Goal: Transaction & Acquisition: Purchase product/service

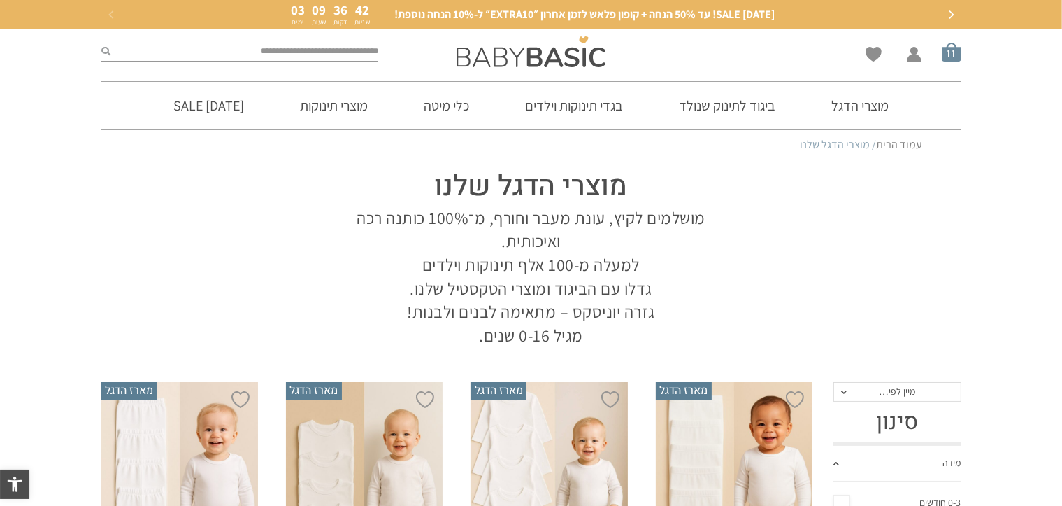
click at [952, 53] on span "סל קניות" at bounding box center [952, 52] width 20 height 20
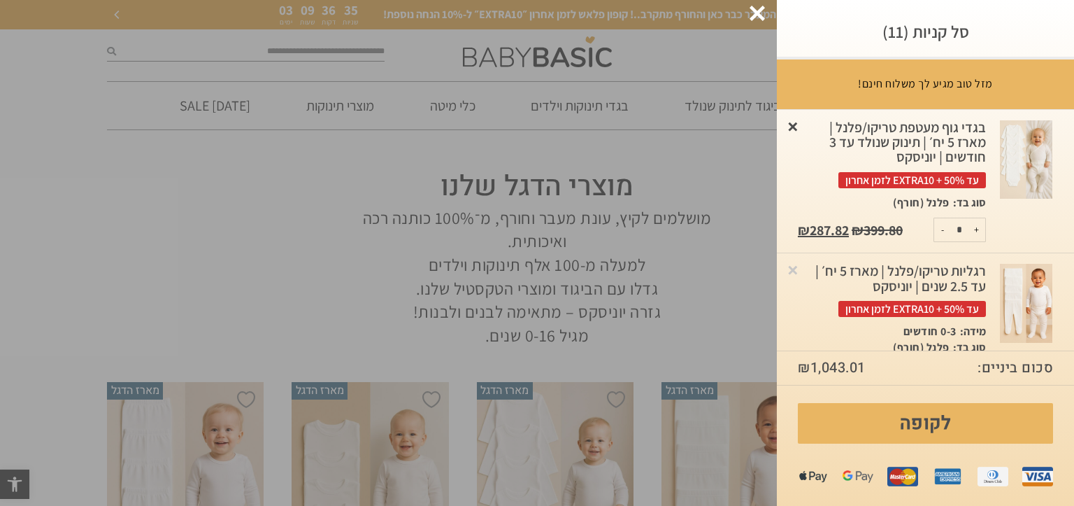
click at [800, 127] on link "×" at bounding box center [793, 126] width 14 height 14
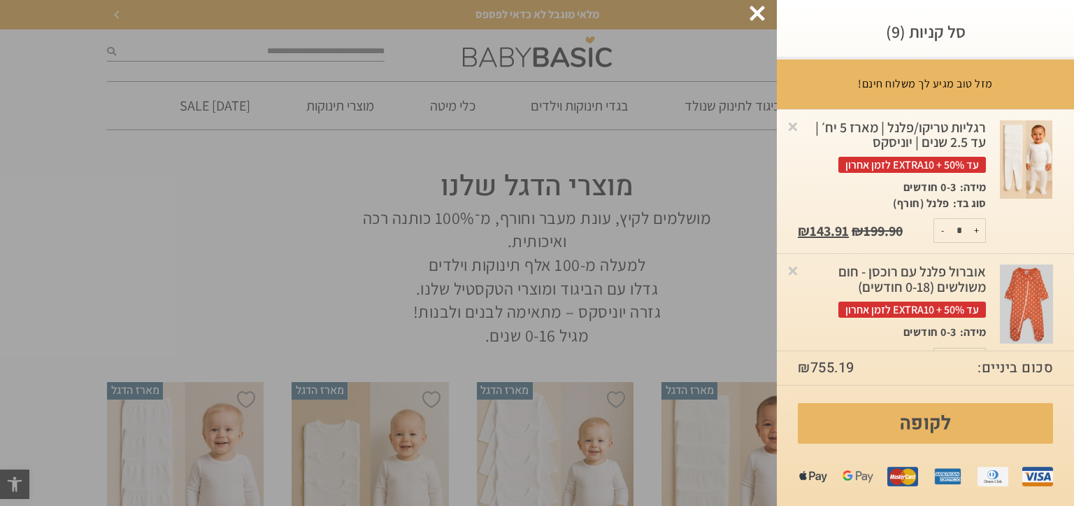
click at [942, 231] on button "-" at bounding box center [942, 230] width 17 height 23
type input "*"
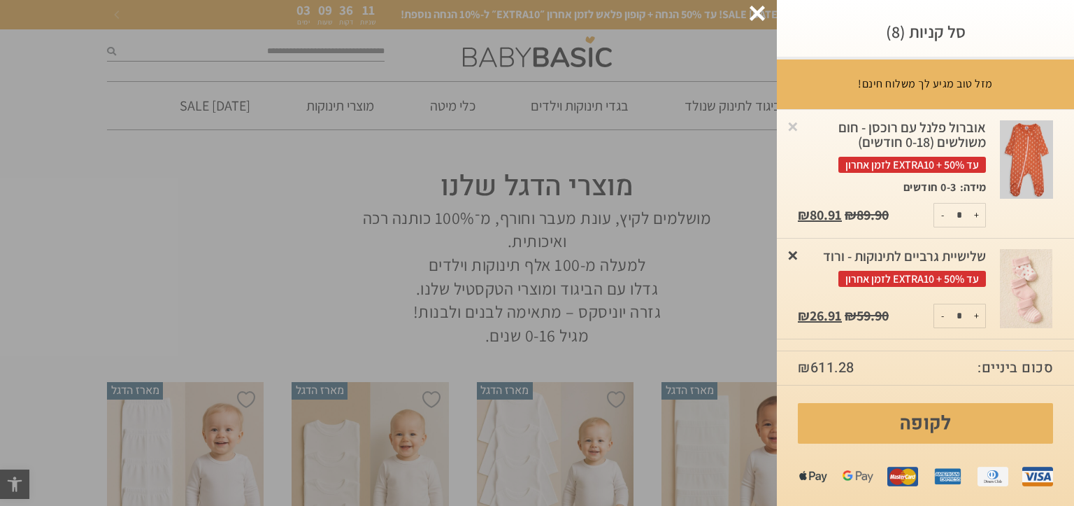
click at [800, 254] on link "×" at bounding box center [793, 255] width 14 height 14
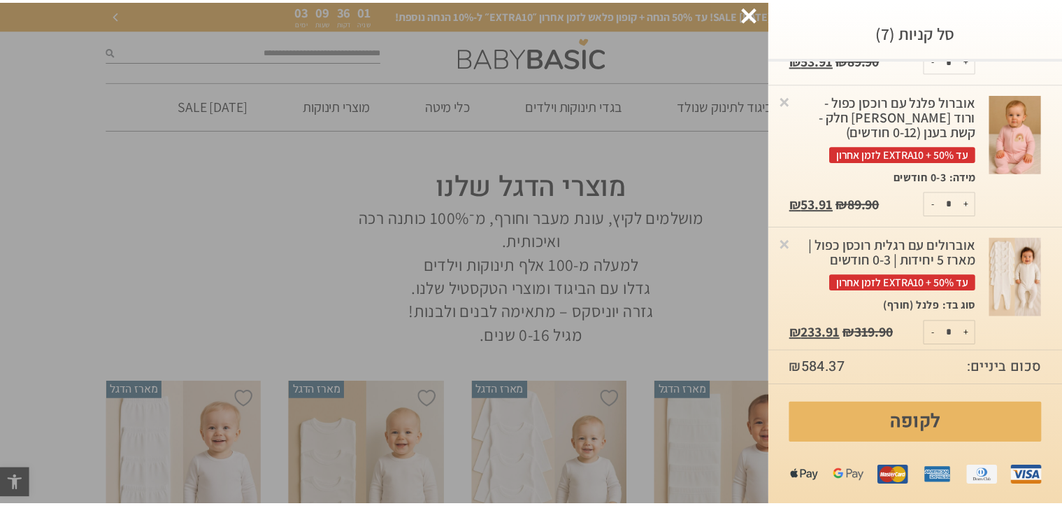
scroll to position [177, 0]
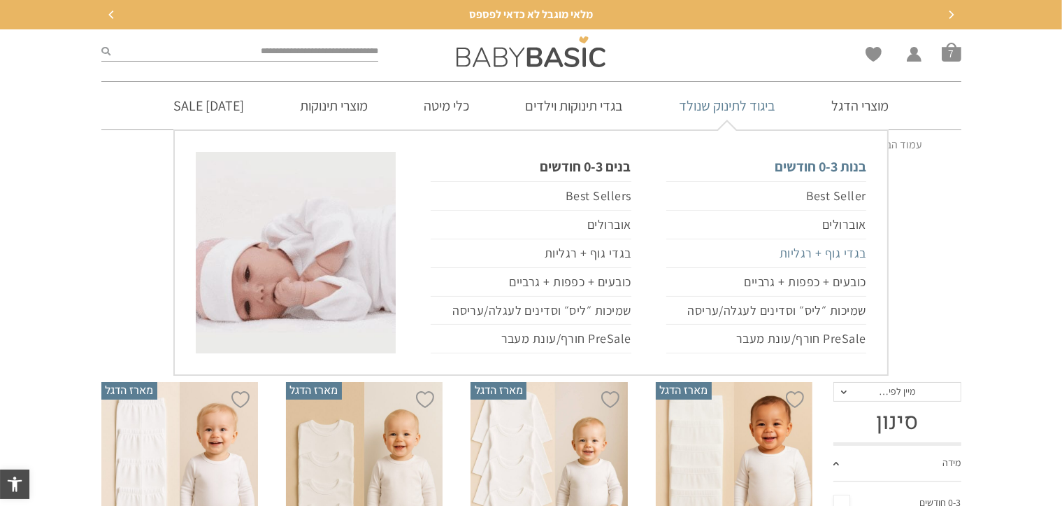
click at [833, 254] on link "בגדי גוף + רגליות" at bounding box center [766, 253] width 200 height 29
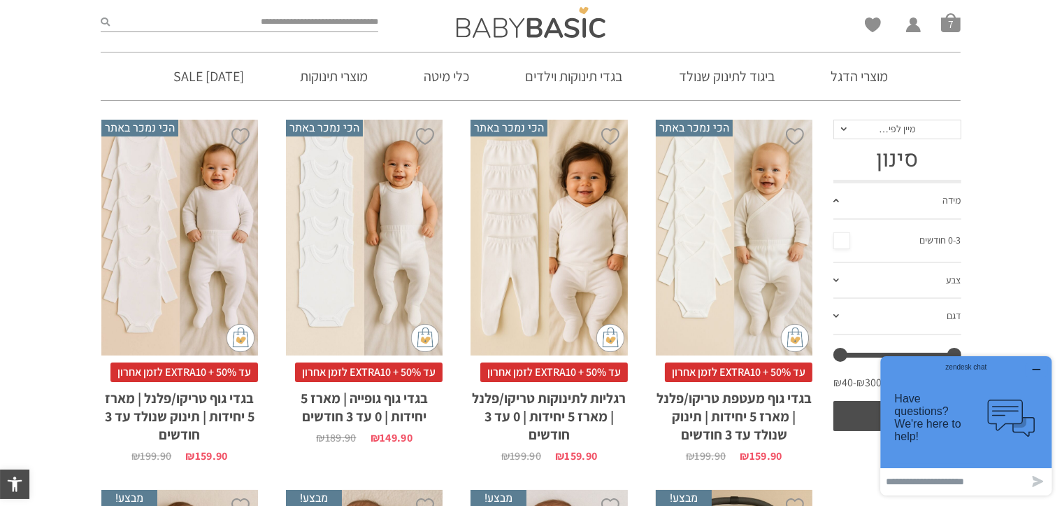
click at [738, 283] on div "x בחירת סוג בד טריקו (עונת מעבר/קיץ) פלנל (חורף)" at bounding box center [734, 238] width 157 height 236
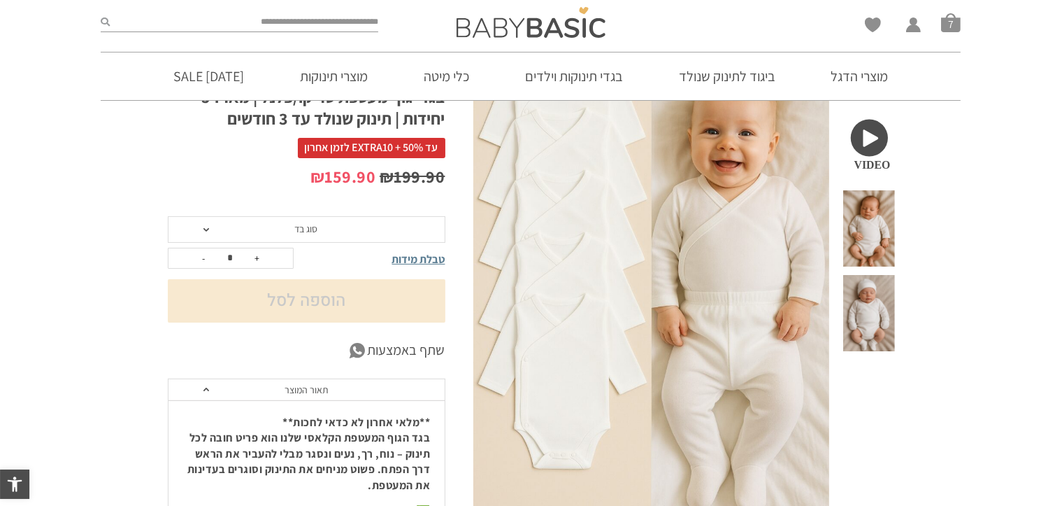
click at [267, 243] on span "סוג בד" at bounding box center [307, 229] width 278 height 27
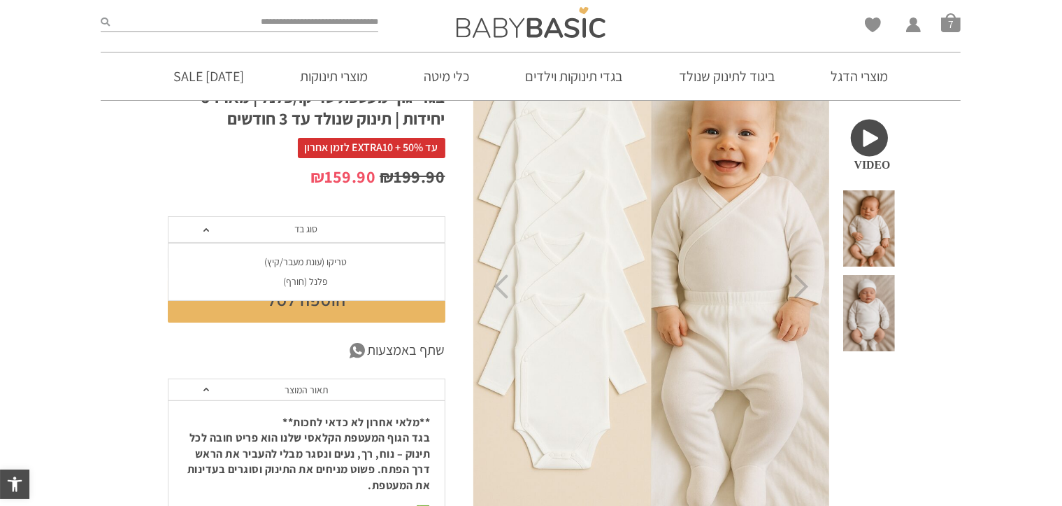
click at [331, 268] on div "טריקו (עונת מעבר/קיץ)" at bounding box center [306, 262] width 278 height 12
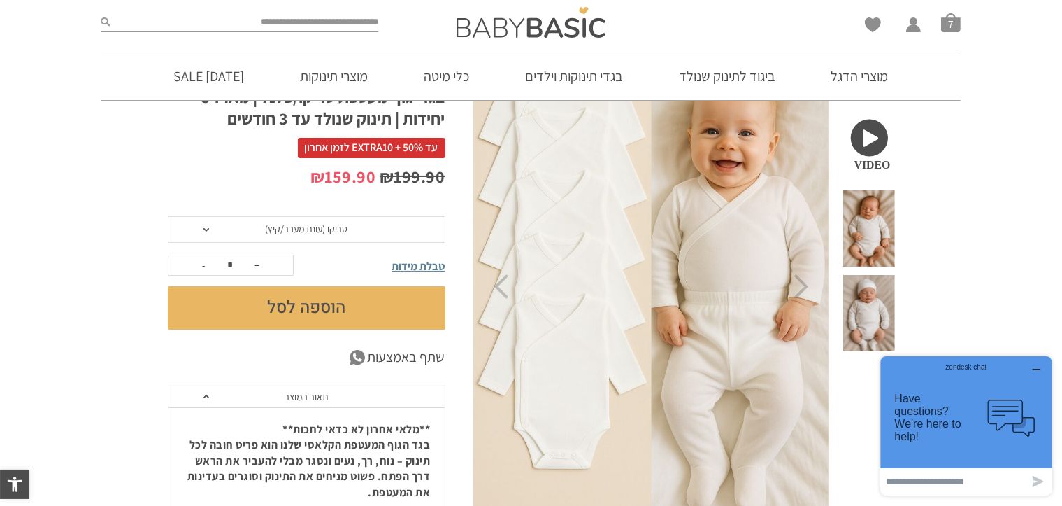
click at [254, 275] on button "+" at bounding box center [257, 265] width 21 height 20
type input "*"
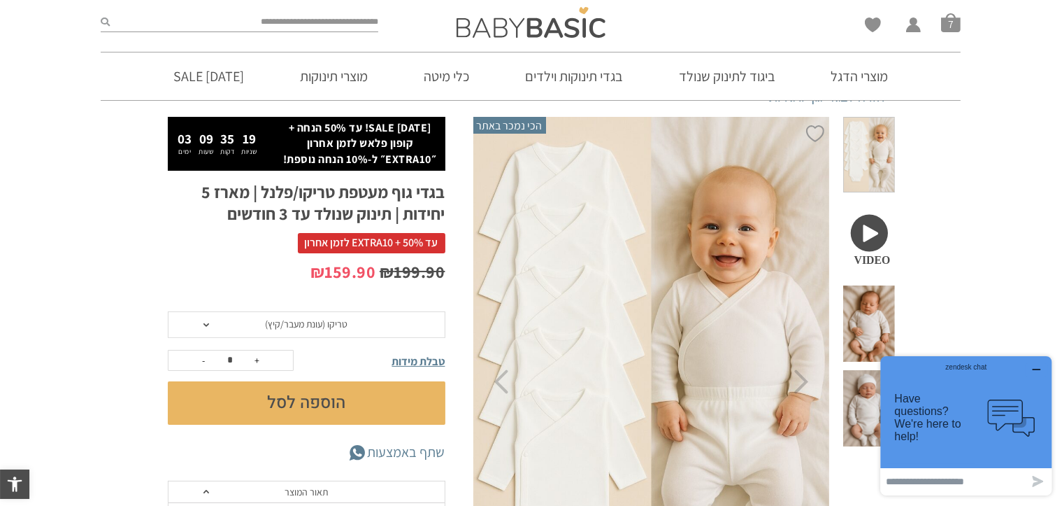
scroll to position [29, 0]
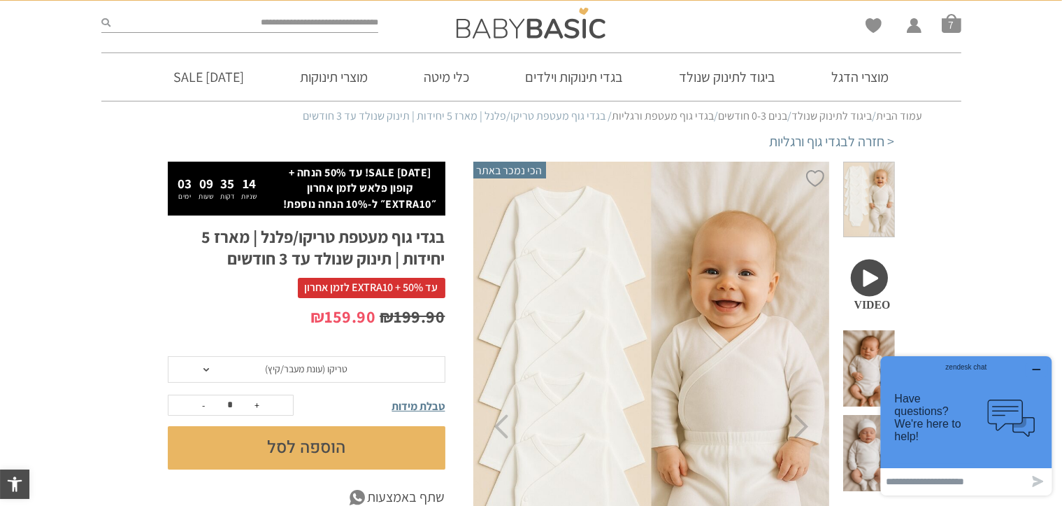
click at [327, 468] on button "הוספה לסל" at bounding box center [307, 447] width 278 height 43
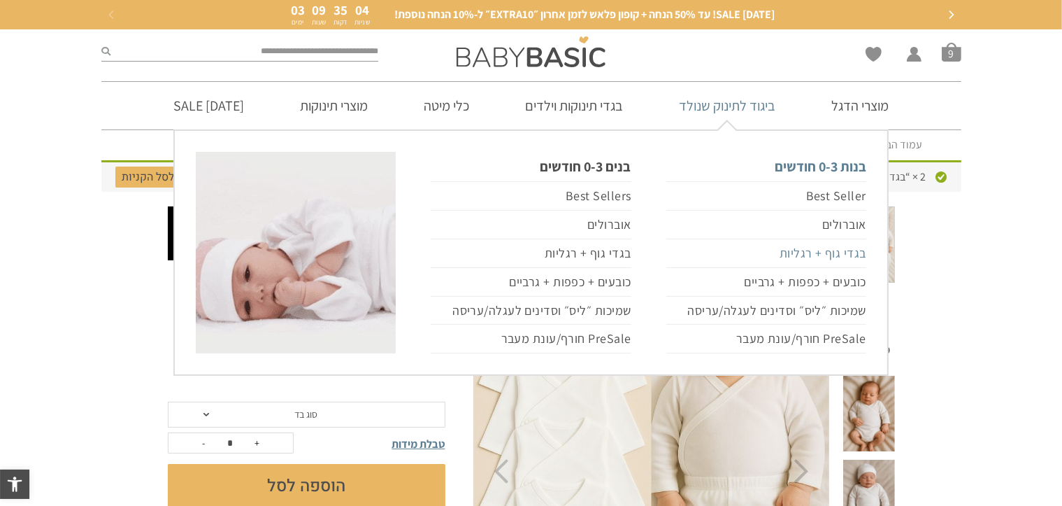
click at [798, 251] on link "בגדי גוף + רגליות" at bounding box center [766, 253] width 200 height 29
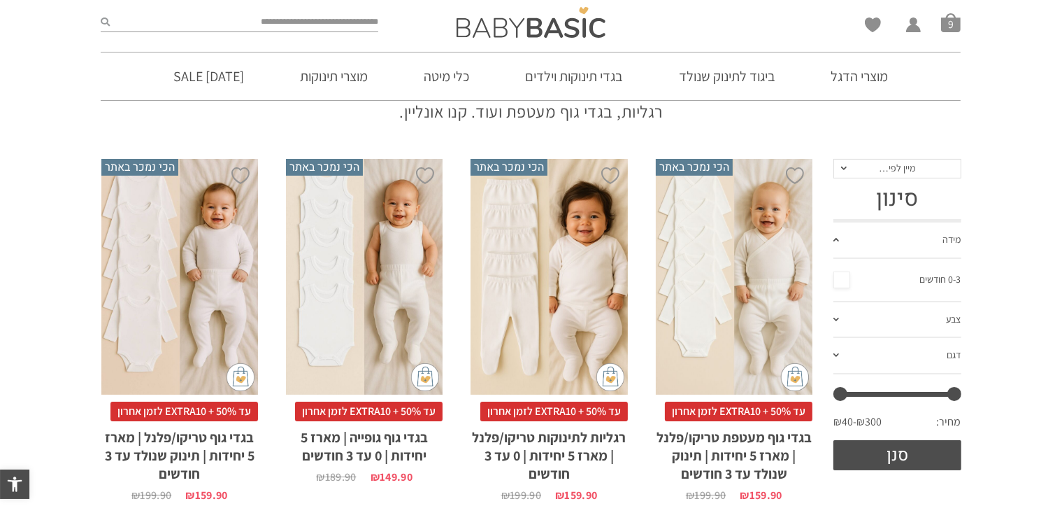
scroll to position [140, 0]
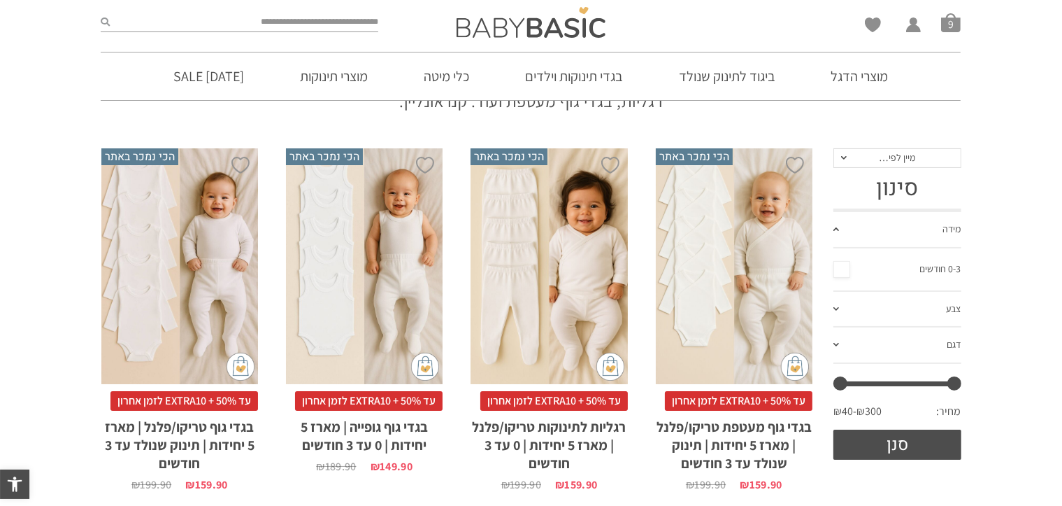
click at [544, 297] on div "x בחירת סוג בד טריקו (עונת מעבר/קיץ) פלנל (חורף)" at bounding box center [549, 266] width 157 height 236
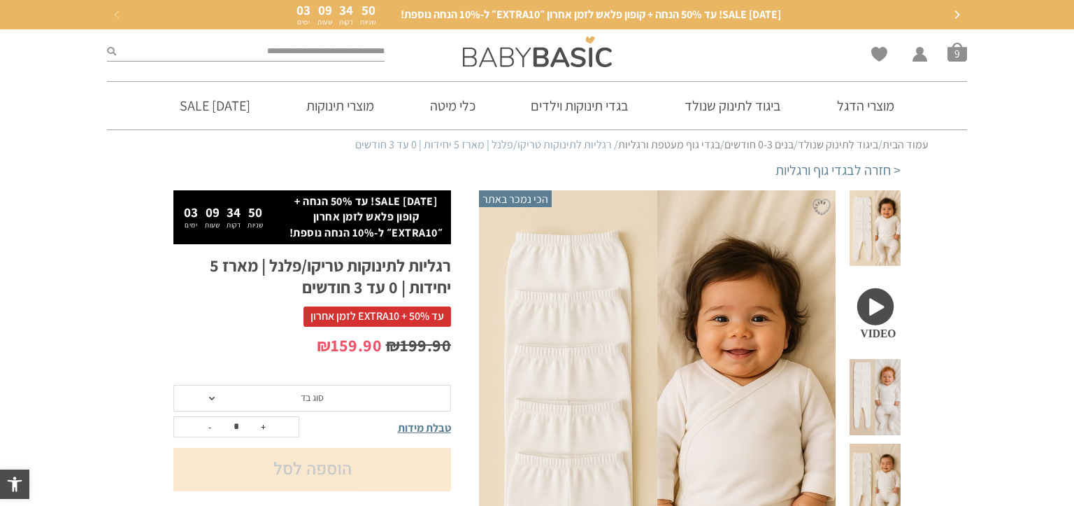
click at [263, 411] on span "סוג בד" at bounding box center [312, 398] width 278 height 27
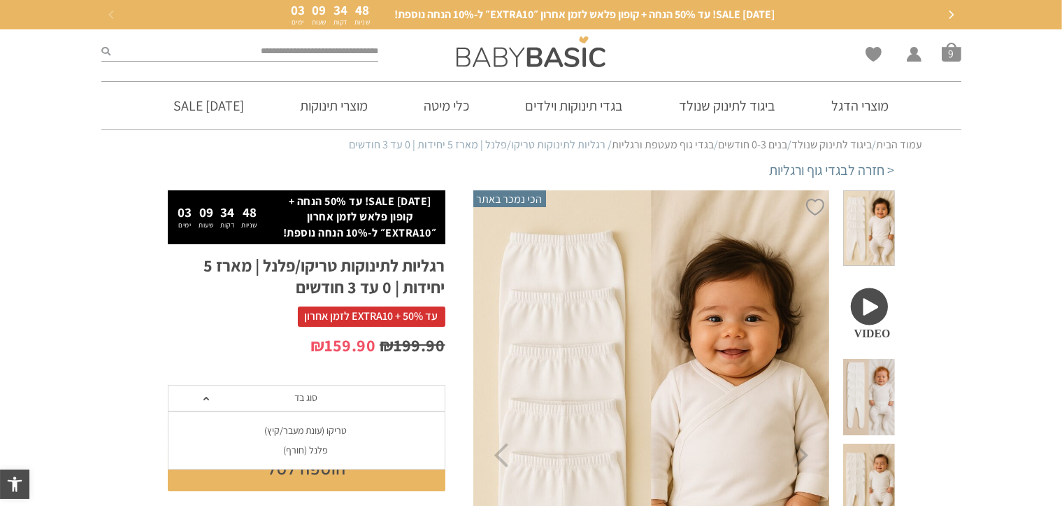
click at [327, 436] on div "טריקו (עונת מעבר/קיץ)" at bounding box center [306, 430] width 278 height 12
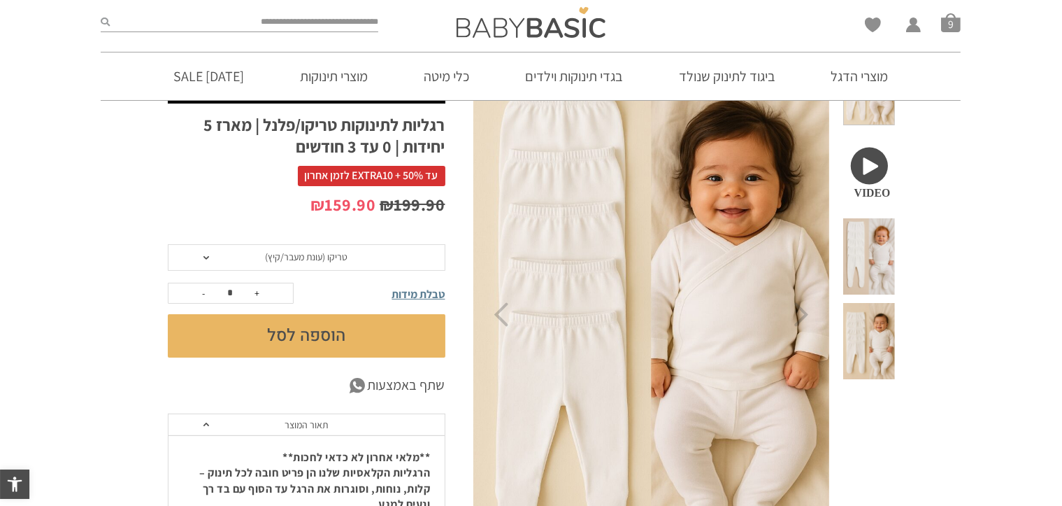
scroll to position [140, 0]
click at [299, 349] on button "הוספה לסל" at bounding box center [307, 336] width 278 height 43
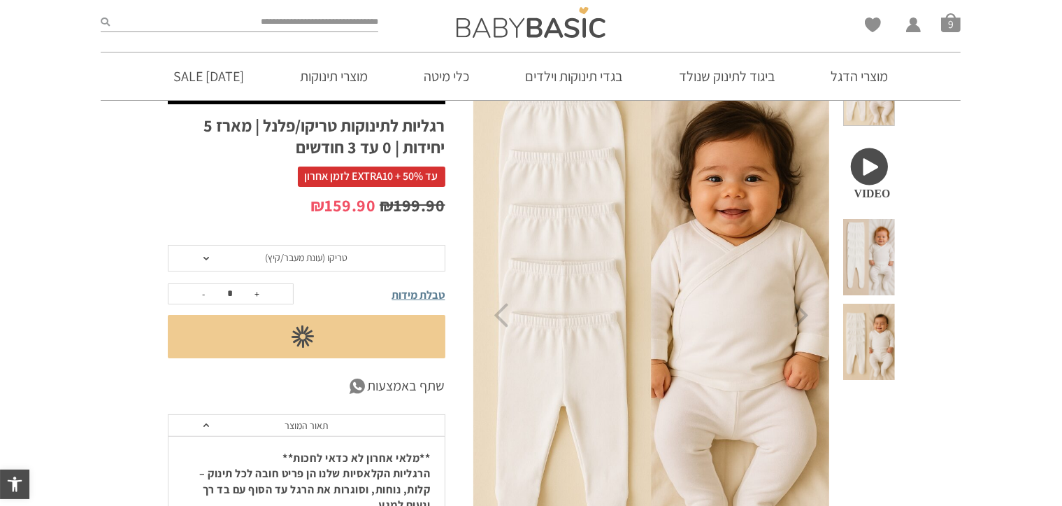
scroll to position [0, 0]
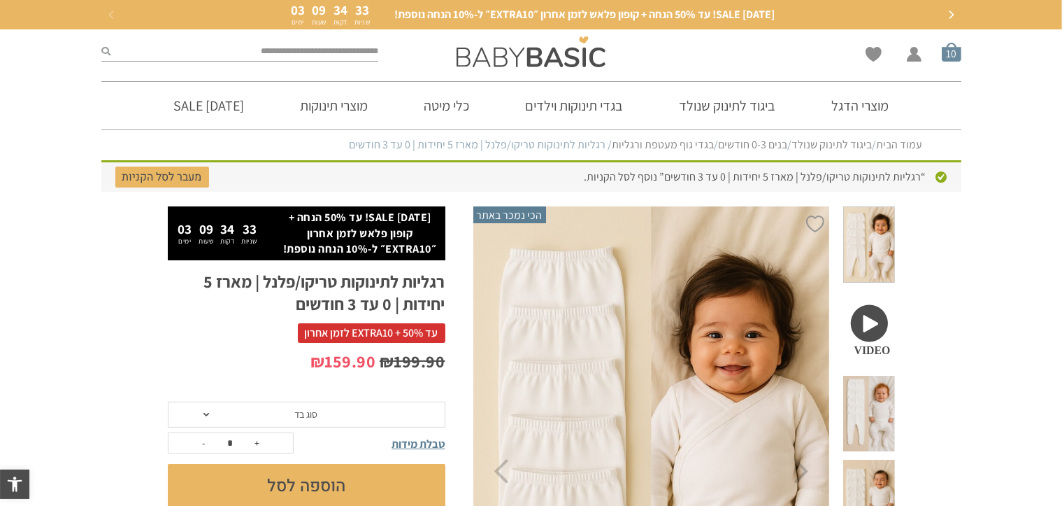
click at [952, 59] on span "סל קניות" at bounding box center [952, 52] width 20 height 20
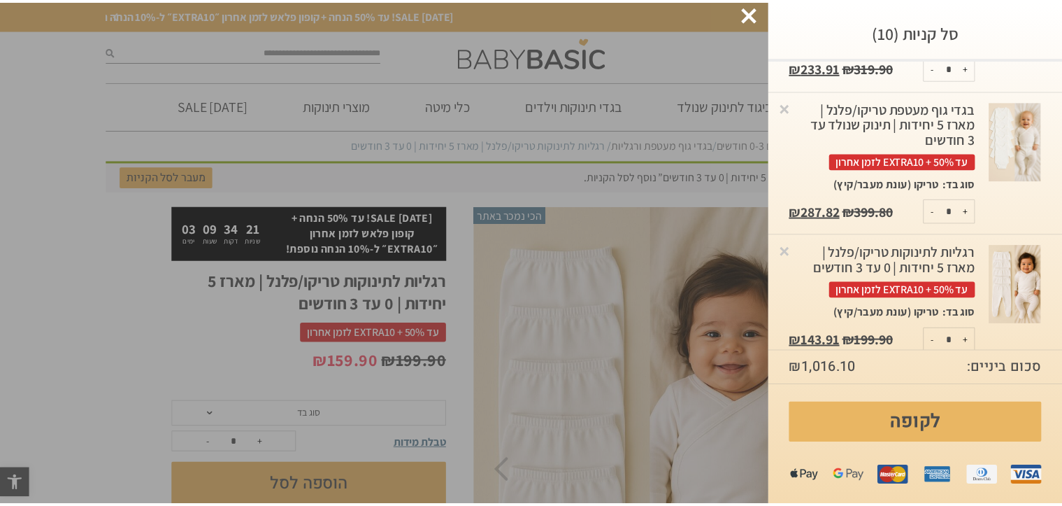
scroll to position [869, 0]
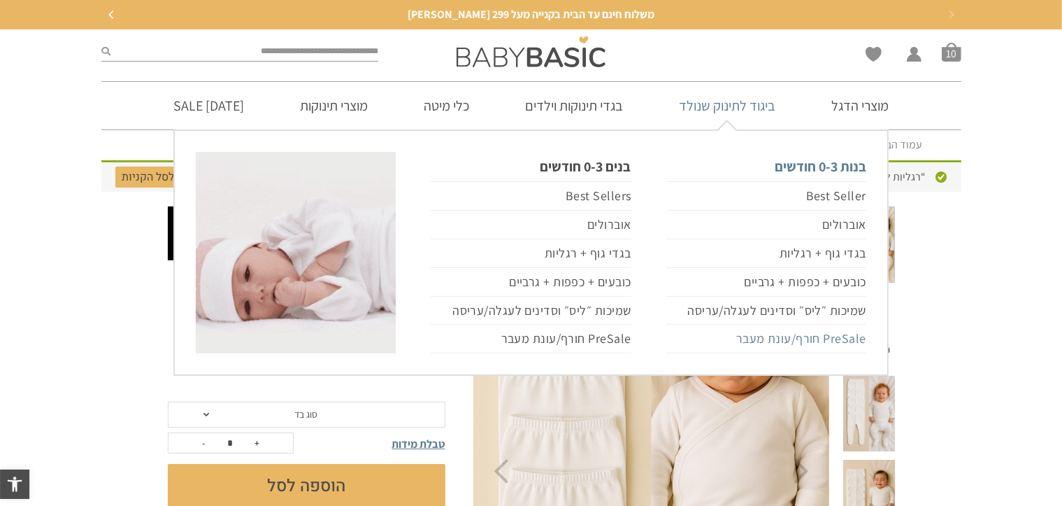
click at [816, 340] on link "PreSale חורף/עונת מעבר" at bounding box center [766, 338] width 200 height 29
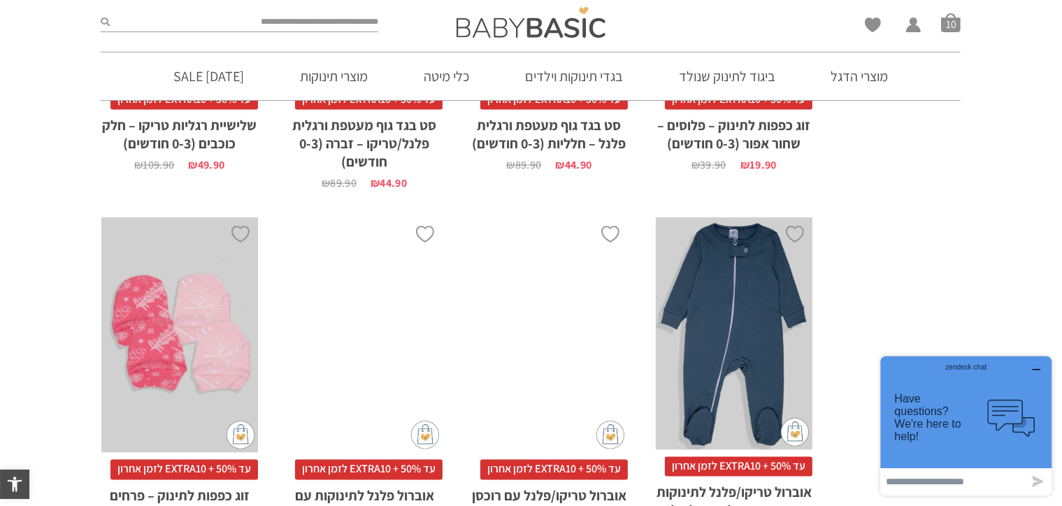
scroll to position [3174, 0]
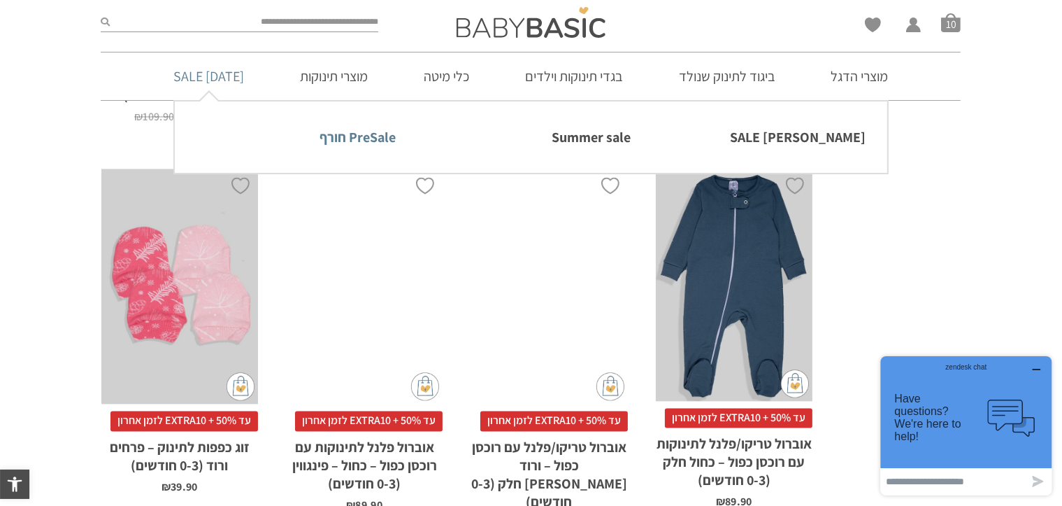
click at [370, 138] on link "PreSale חורף" at bounding box center [296, 136] width 200 height 29
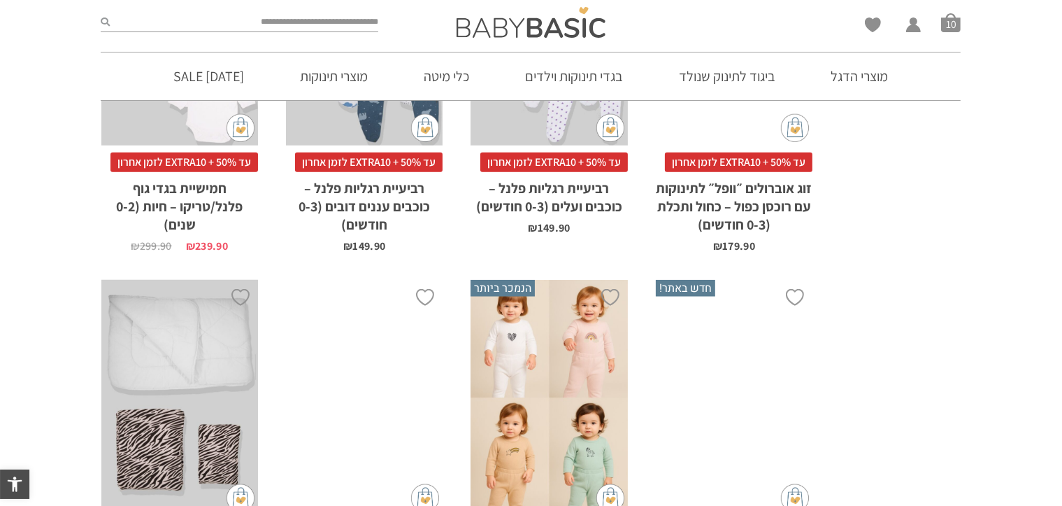
scroll to position [1777, 0]
